Goal: Task Accomplishment & Management: Use online tool/utility

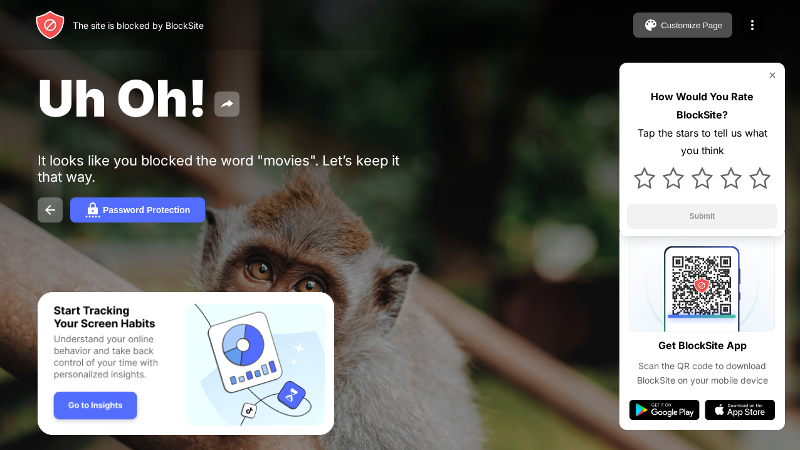
click at [444, 419] on div at bounding box center [400, 225] width 800 height 450
